Goal: Task Accomplishment & Management: Use online tool/utility

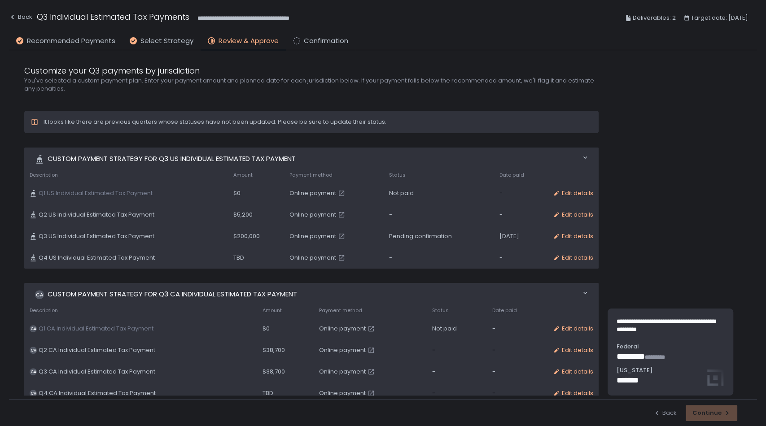
scroll to position [8, 0]
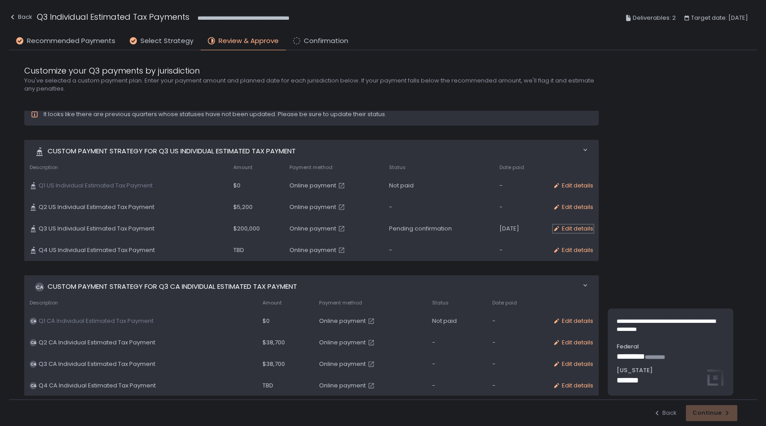
click at [579, 226] on div "Edit details" at bounding box center [572, 229] width 40 height 8
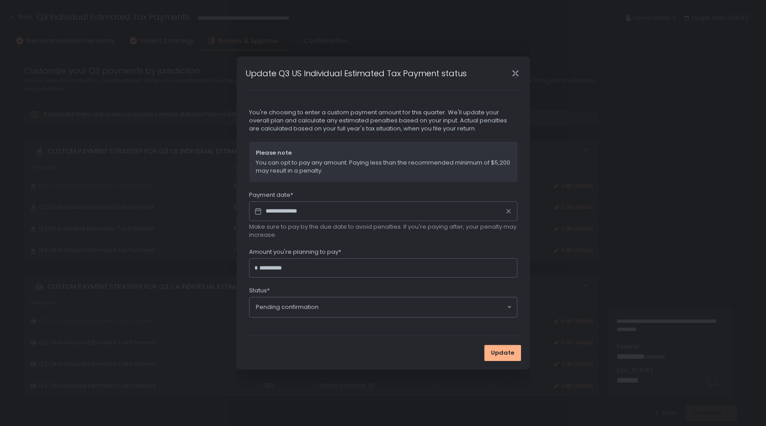
click at [510, 70] on icon "Close" at bounding box center [514, 73] width 9 height 9
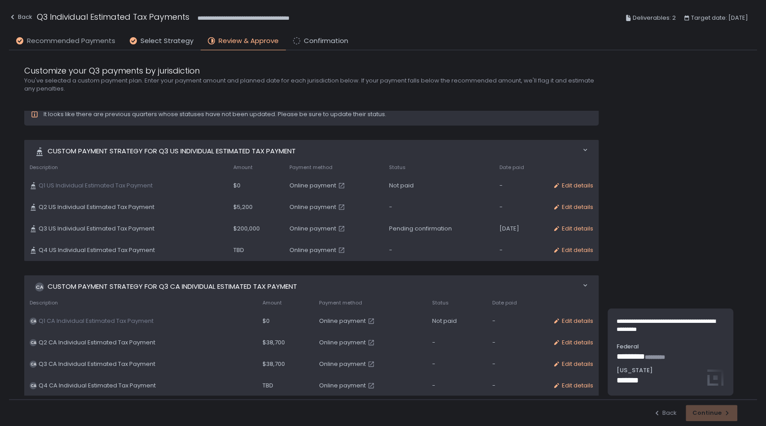
click at [87, 43] on span "Recommended Payments" at bounding box center [71, 41] width 88 height 10
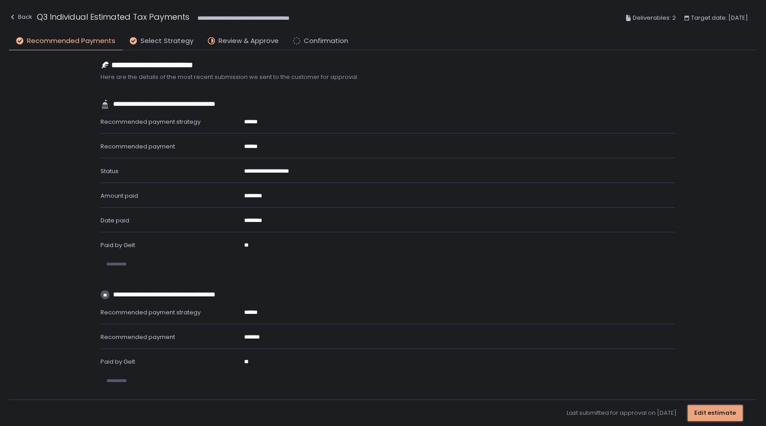
click at [722, 412] on div "Edit estimate" at bounding box center [715, 413] width 42 height 8
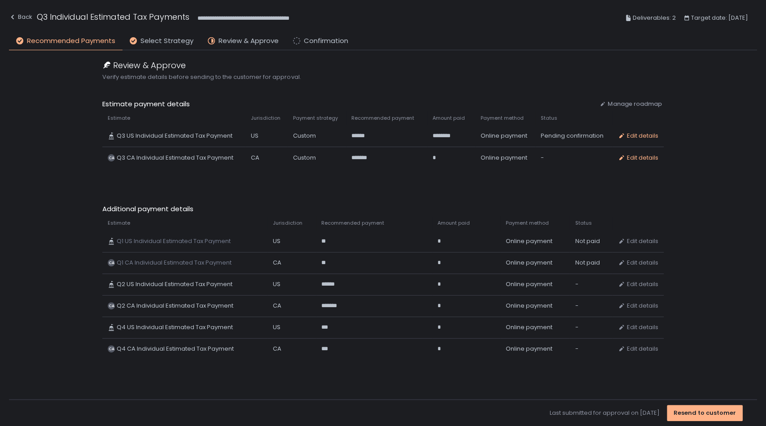
click at [675, 297] on div "Review & Approve Verify estimate details before sending to the customer for app…" at bounding box center [383, 224] width 748 height 349
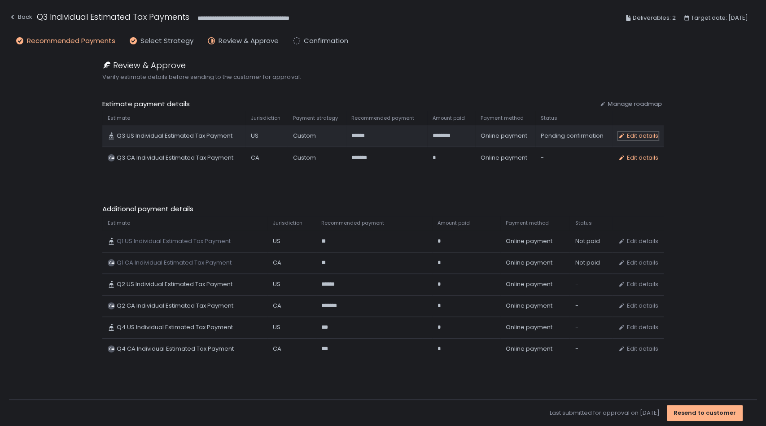
click at [639, 134] on div "Edit details" at bounding box center [638, 136] width 40 height 8
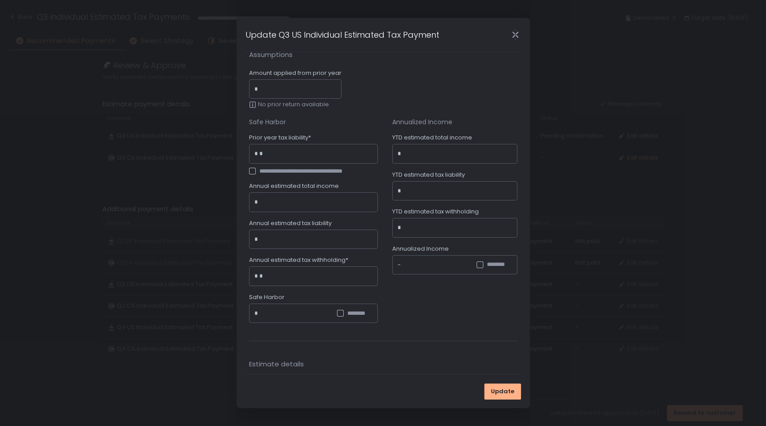
scroll to position [18, 0]
drag, startPoint x: 518, startPoint y: 130, endPoint x: 524, endPoint y: 178, distance: 48.3
click at [524, 178] on div "**********" at bounding box center [382, 213] width 293 height 390
click at [478, 87] on div "**********" at bounding box center [383, 197] width 268 height 291
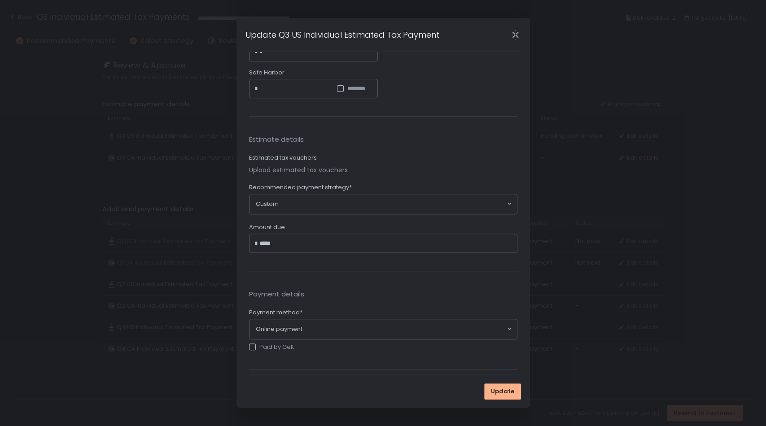
scroll to position [246, 0]
drag, startPoint x: 292, startPoint y: 238, endPoint x: 251, endPoint y: 241, distance: 41.4
click at [251, 241] on div "* ****" at bounding box center [383, 242] width 268 height 20
click at [265, 277] on div "Payment details Payment method* Online payment Loading... Paid by Gelt" at bounding box center [383, 319] width 268 height 98
type input "*******"
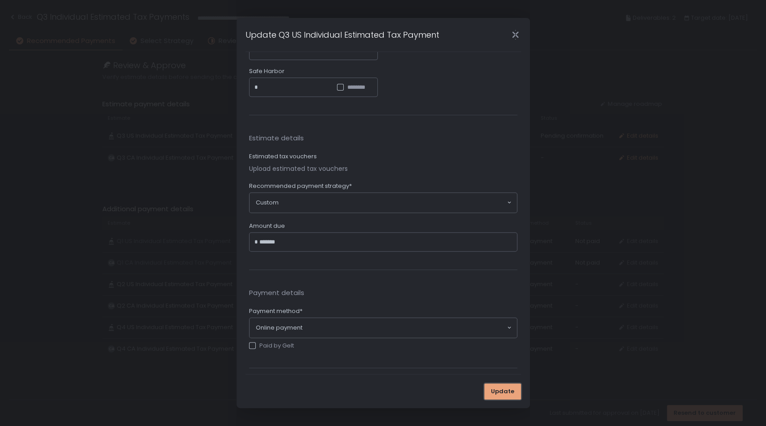
click at [504, 392] on span "Update" at bounding box center [502, 391] width 23 height 8
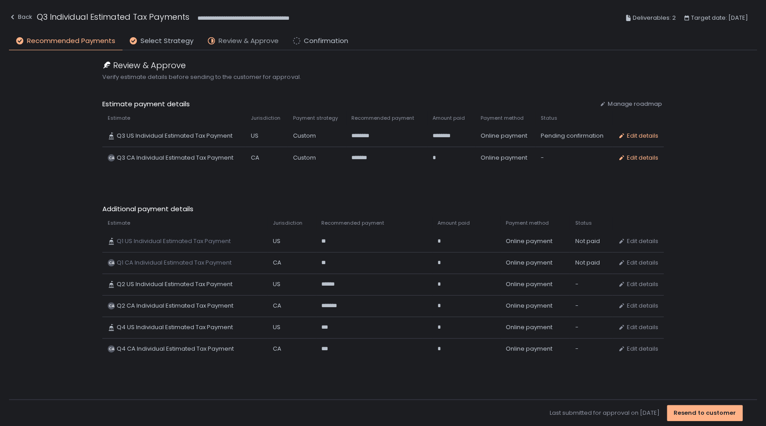
click at [229, 40] on span "Review & Approve" at bounding box center [248, 41] width 60 height 10
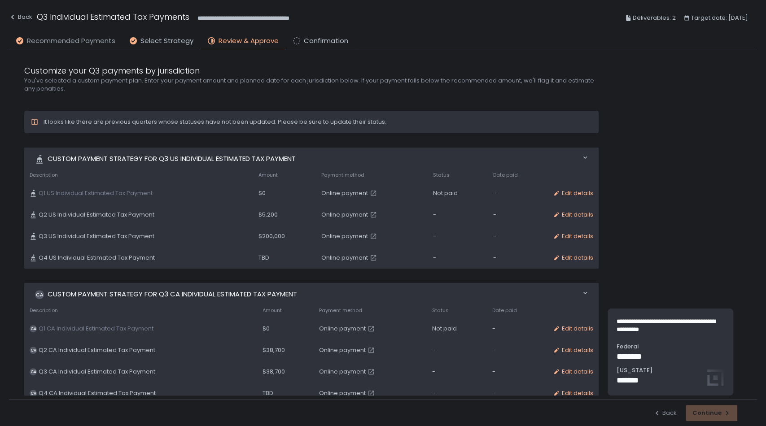
click at [96, 39] on span "Recommended Payments" at bounding box center [71, 41] width 88 height 10
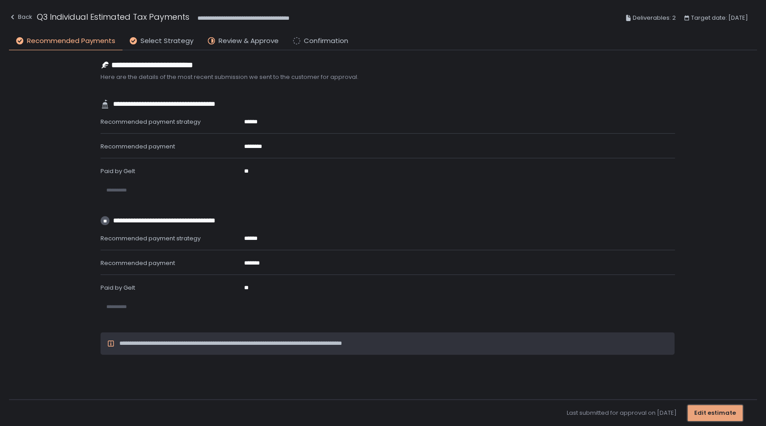
click at [716, 413] on div "Edit estimate" at bounding box center [715, 413] width 42 height 8
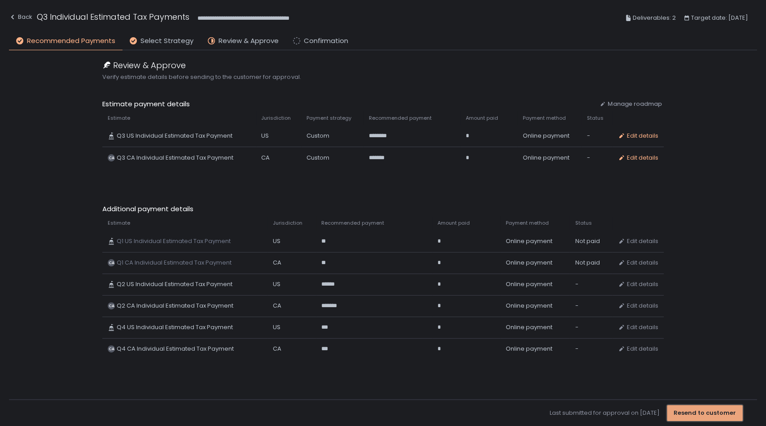
click at [702, 413] on div "Resend to customer" at bounding box center [704, 413] width 62 height 8
